Goal: Information Seeking & Learning: Learn about a topic

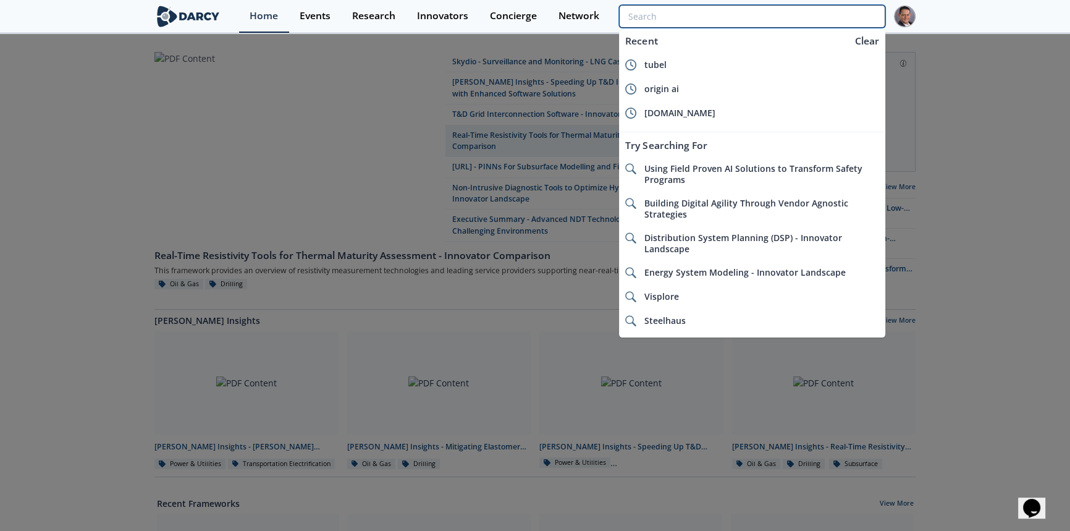
click at [810, 17] on input "search" at bounding box center [752, 16] width 266 height 23
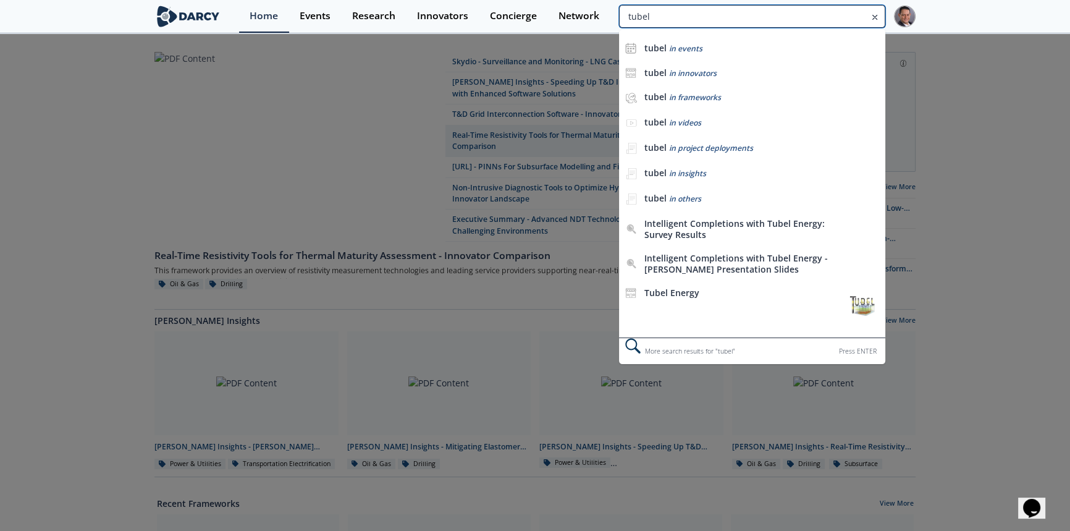
type input "tubel"
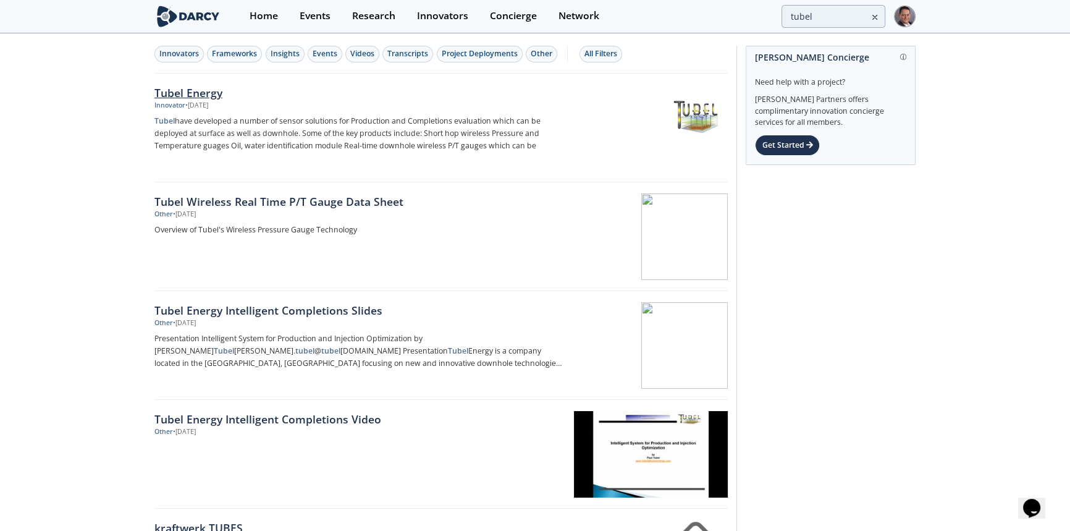
click at [180, 98] on div "Tubel Energy" at bounding box center [358, 93] width 409 height 16
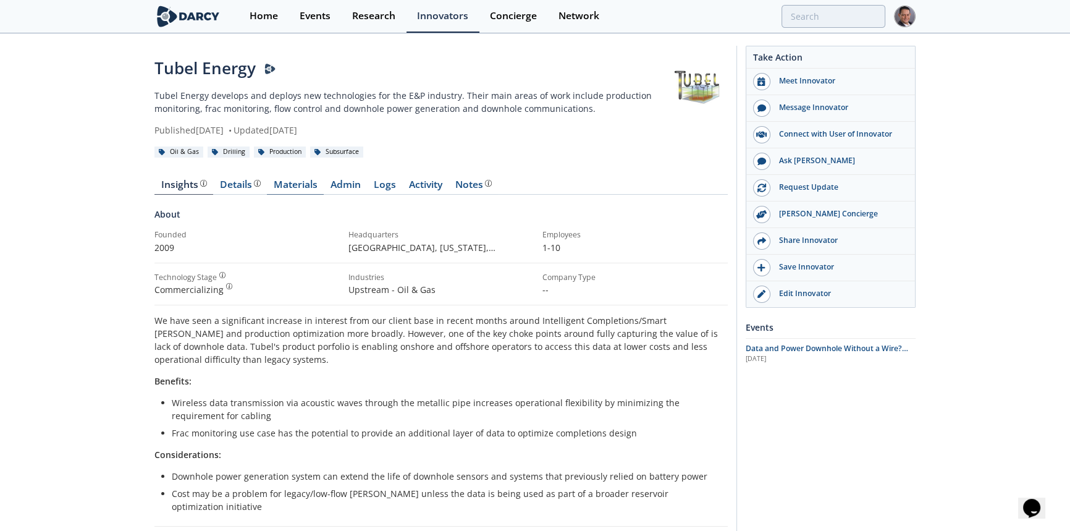
click at [304, 189] on link "Materials" at bounding box center [295, 187] width 57 height 15
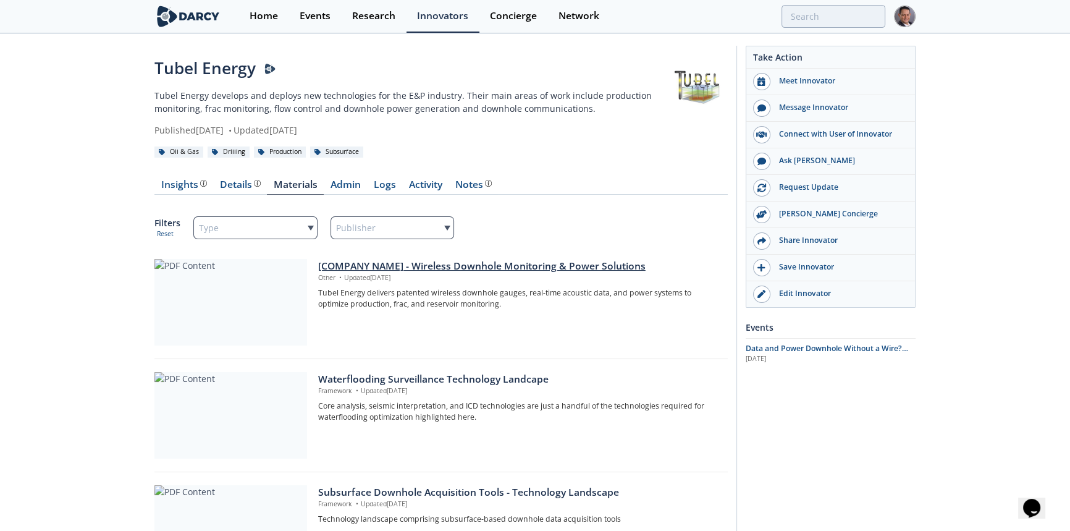
click at [529, 265] on div "[COMPANY NAME] - Wireless Downhole Monitoring & Power Solutions" at bounding box center [518, 266] width 401 height 15
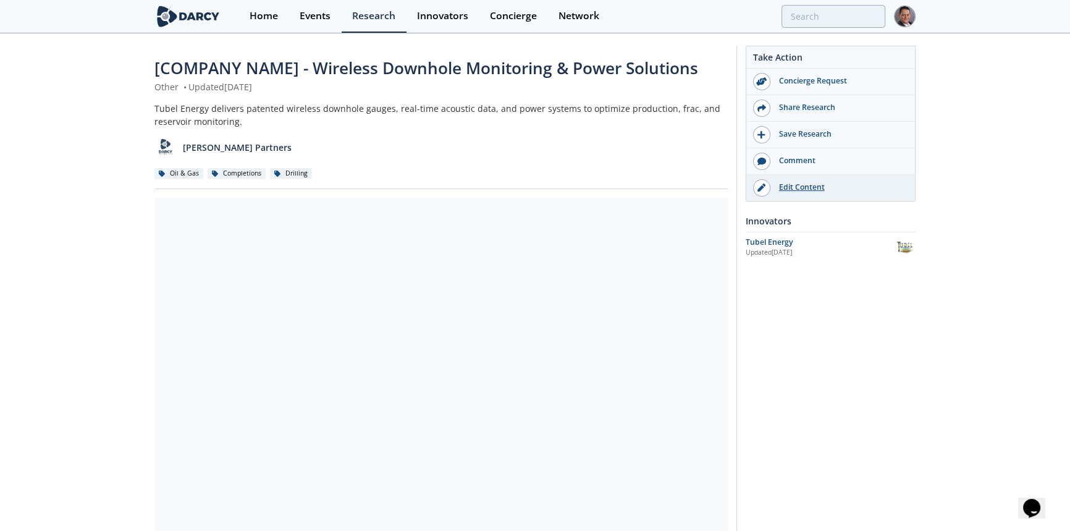
click at [806, 187] on div "Edit Content" at bounding box center [839, 187] width 138 height 11
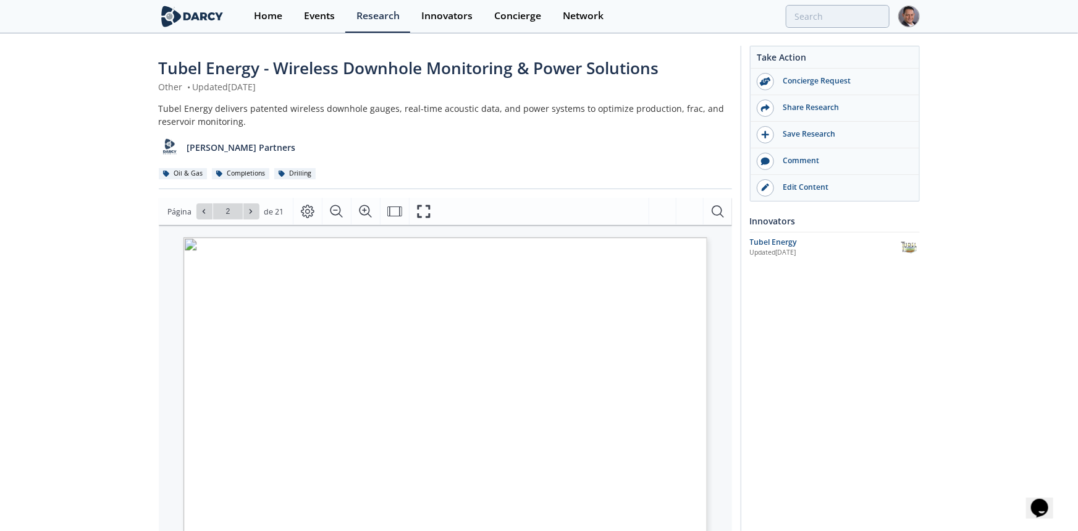
type input "3"
type input "4"
type input "5"
type input "6"
type input "5"
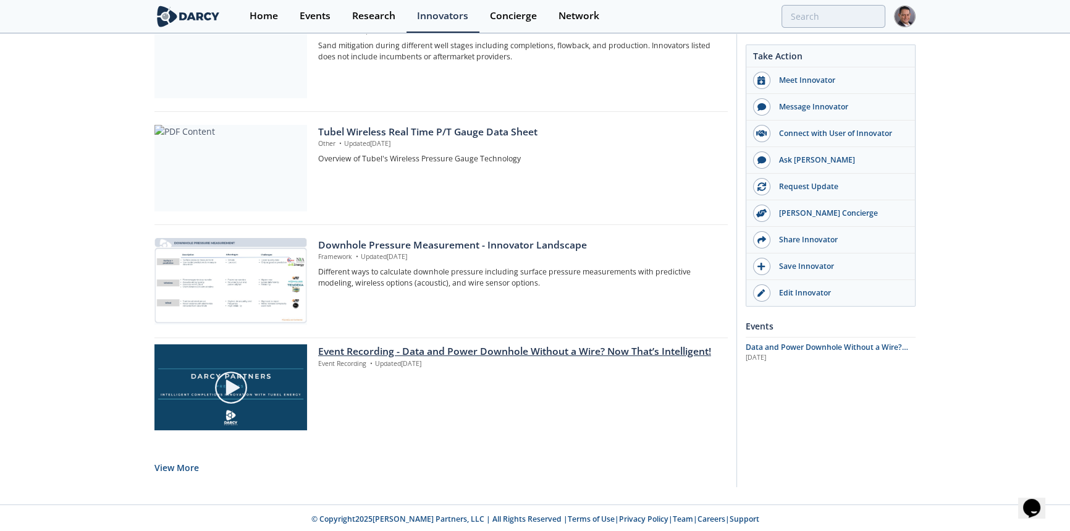
scroll to position [927, 0]
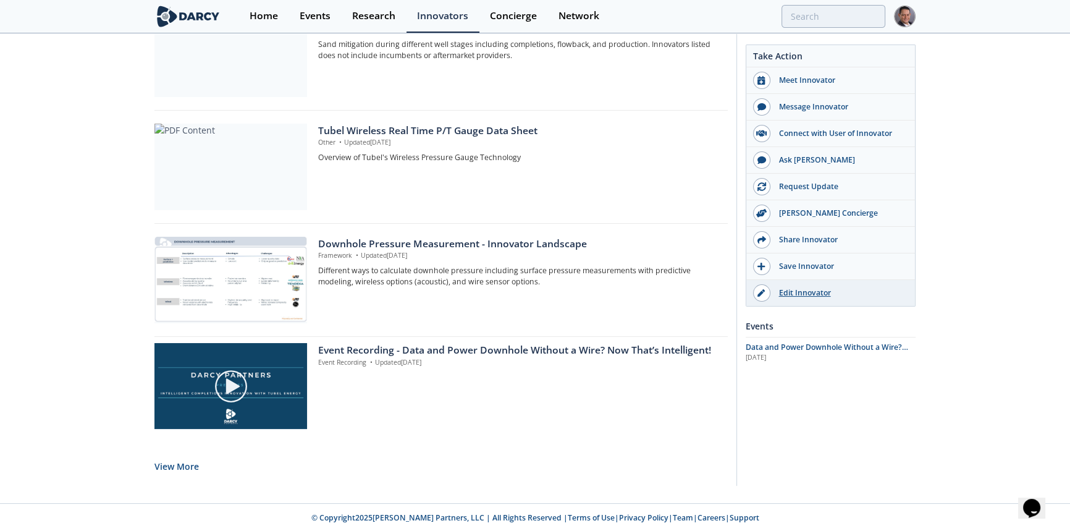
click at [796, 295] on div "Edit Innovator" at bounding box center [839, 292] width 138 height 11
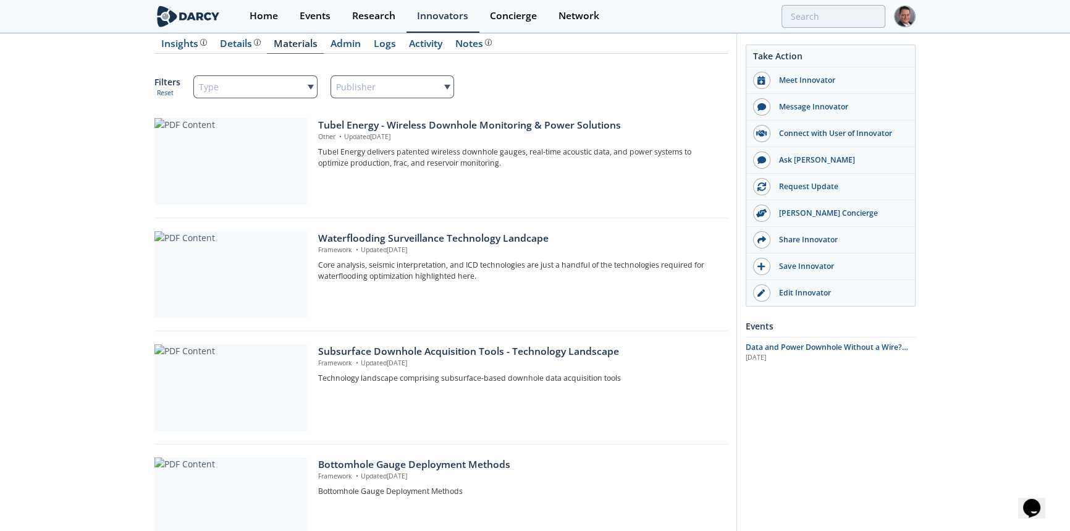
scroll to position [0, 0]
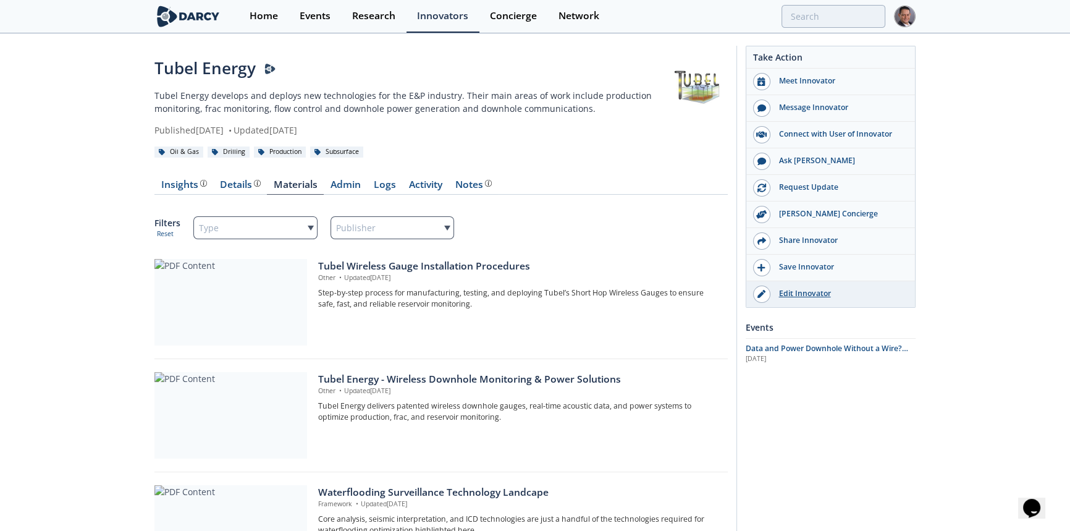
click at [812, 296] on div "Edit Innovator" at bounding box center [839, 293] width 138 height 11
click at [803, 297] on div "Edit Innovator" at bounding box center [839, 293] width 138 height 11
click at [299, 183] on link "Materials" at bounding box center [295, 187] width 57 height 15
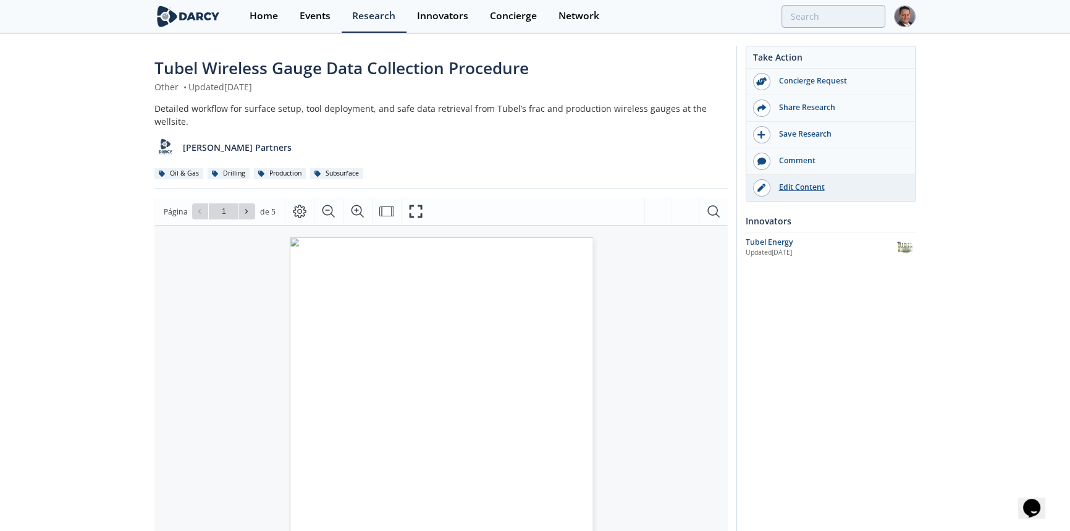
click at [794, 185] on div "Edit Content" at bounding box center [839, 187] width 138 height 11
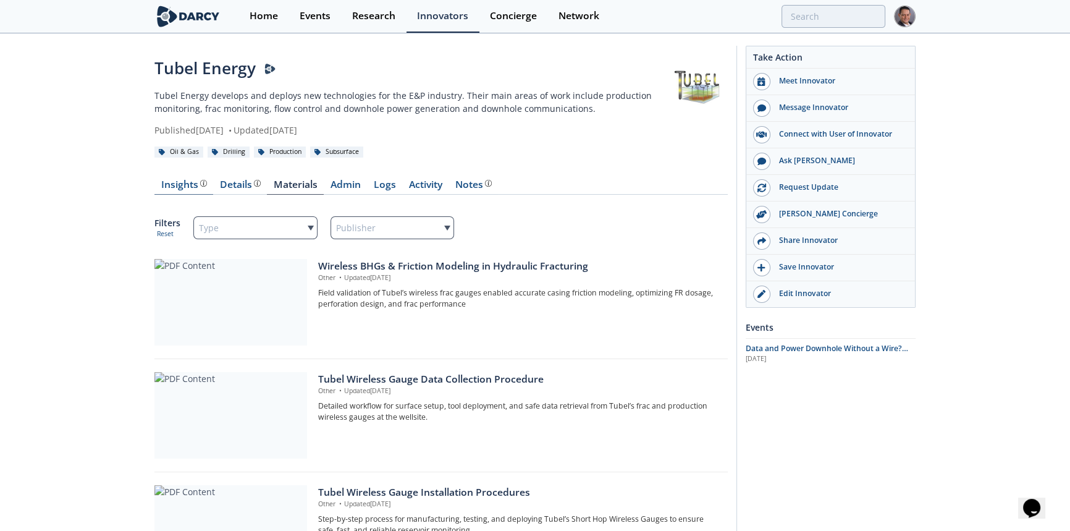
click at [175, 185] on div "Insights The [PERSON_NAME] Research team’s summarized opinion of the innovator,…" at bounding box center [184, 185] width 46 height 10
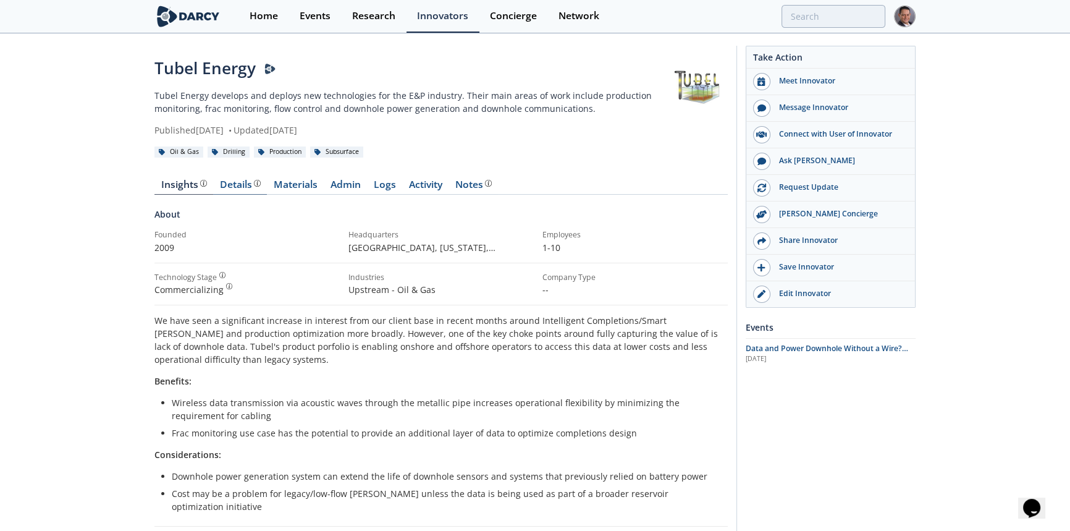
click at [240, 183] on div "Details" at bounding box center [240, 185] width 41 height 10
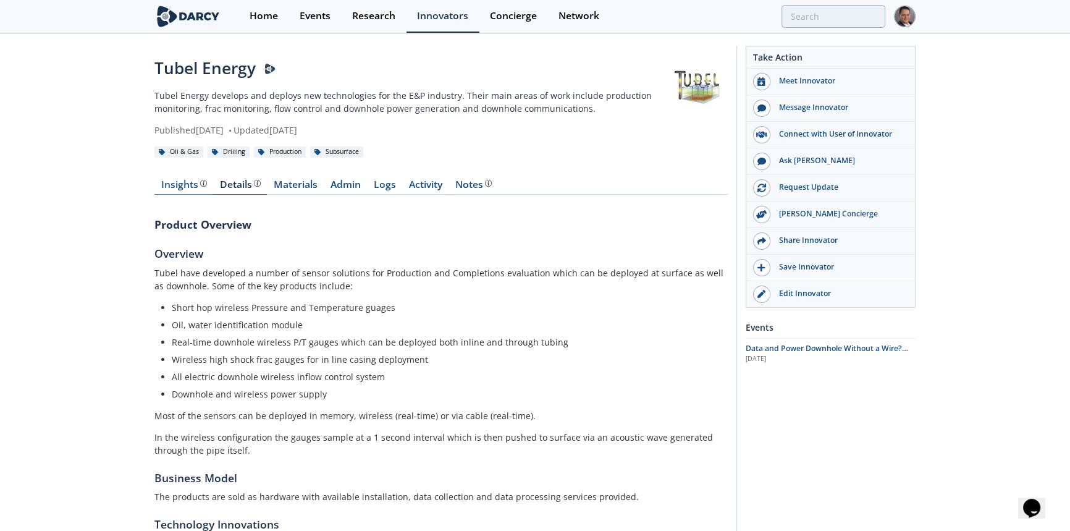
click at [165, 190] on div "Insights The [PERSON_NAME] Research team’s summarized opinion of the innovator,…" at bounding box center [184, 185] width 46 height 10
